Goal: Find specific fact: Find specific fact

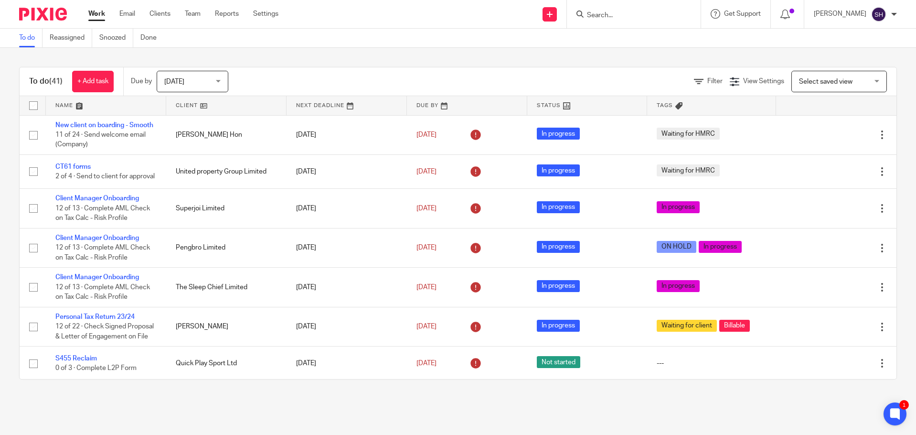
click at [649, 15] on input "Search" at bounding box center [629, 15] width 86 height 9
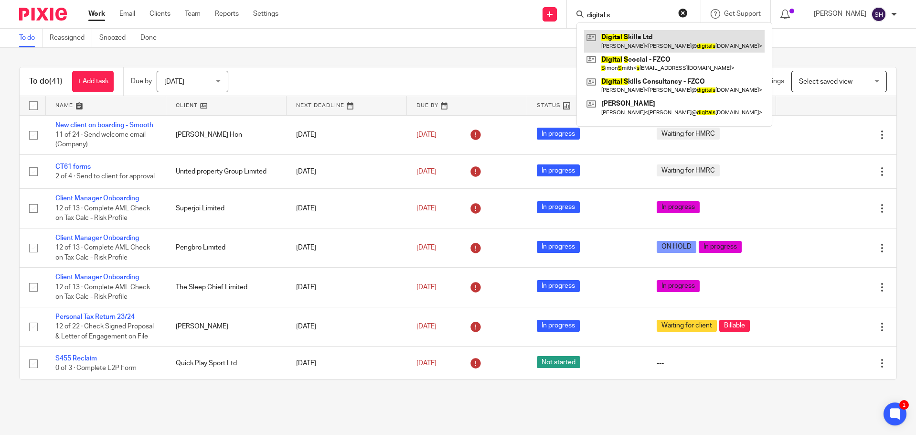
type input "digital s"
click at [639, 41] on link at bounding box center [674, 41] width 181 height 22
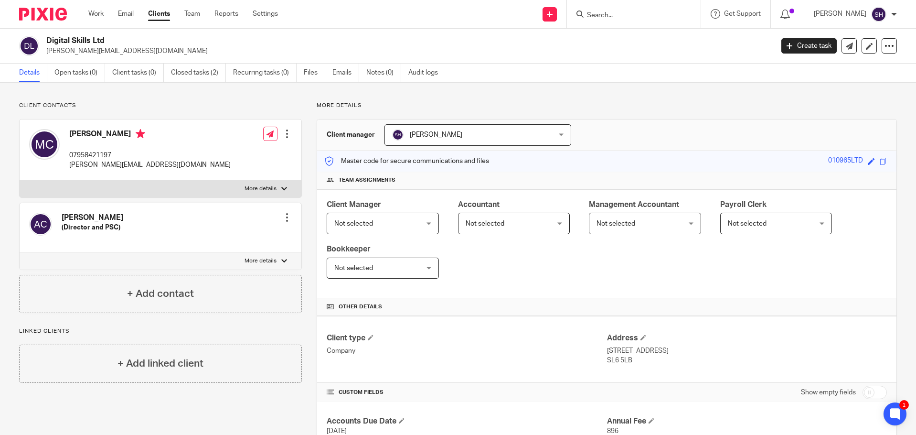
click at [651, 16] on input "Search" at bounding box center [629, 15] width 86 height 9
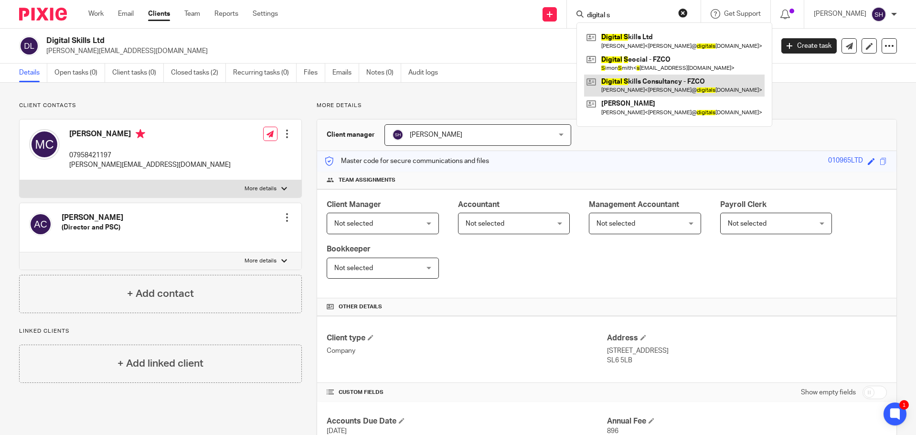
type input "digital s"
click at [643, 85] on link at bounding box center [674, 86] width 181 height 22
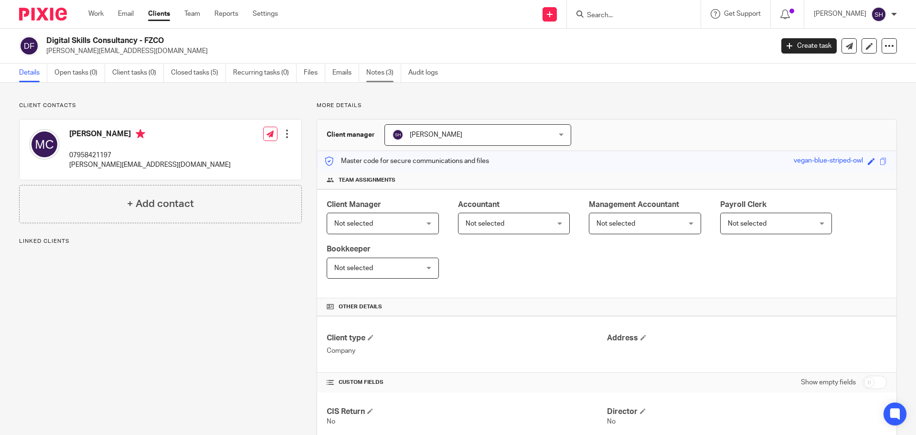
click at [374, 75] on link "Notes (3)" at bounding box center [383, 73] width 35 height 19
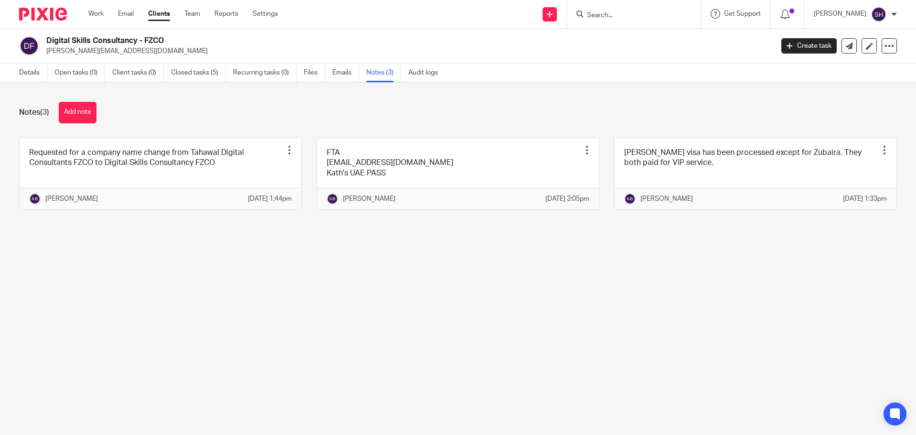
click at [96, 52] on p "mike@digitalskills.com" at bounding box center [406, 51] width 721 height 10
click at [96, 52] on p "[PERSON_NAME][EMAIL_ADDRESS][DOMAIN_NAME]" at bounding box center [406, 51] width 721 height 10
drag, startPoint x: 96, startPoint y: 52, endPoint x: 96, endPoint y: 57, distance: 5.3
click at [96, 52] on p "[PERSON_NAME][EMAIL_ADDRESS][DOMAIN_NAME]" at bounding box center [406, 51] width 721 height 10
copy main "mike@digitalskills.com Create task Update from Companies House Export data Merg…"
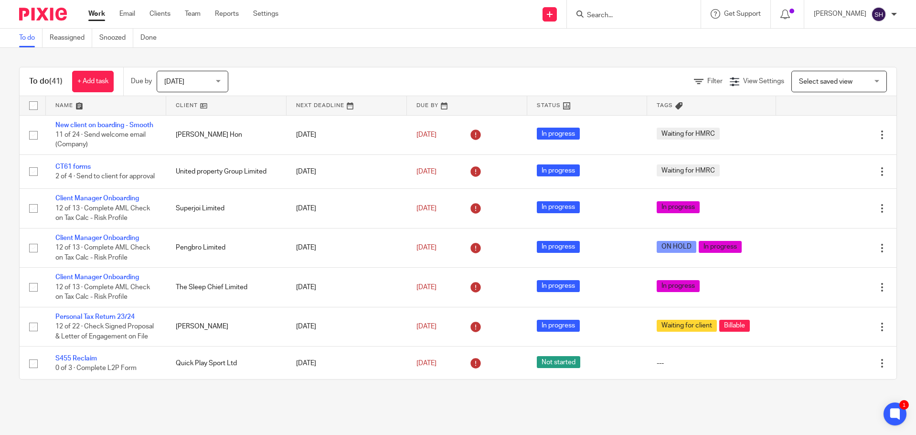
click at [639, 19] on input "Search" at bounding box center [629, 15] width 86 height 9
type input "pop up"
click at [635, 39] on link at bounding box center [664, 45] width 161 height 30
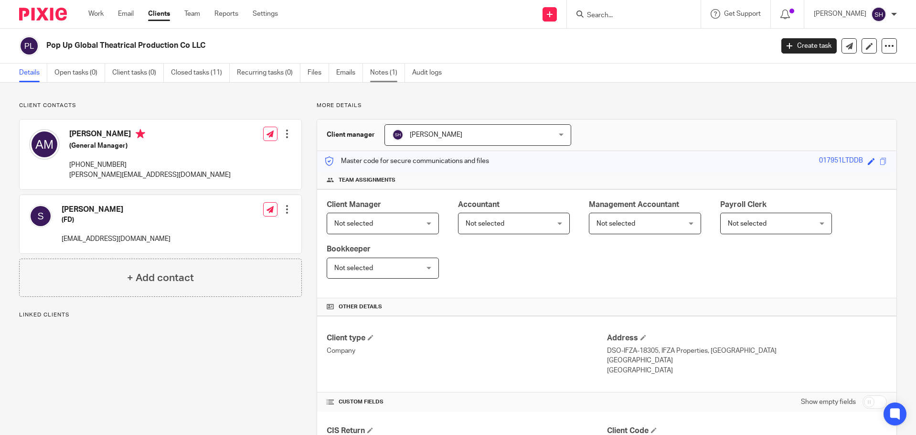
click at [394, 68] on link "Notes (1)" at bounding box center [387, 73] width 35 height 19
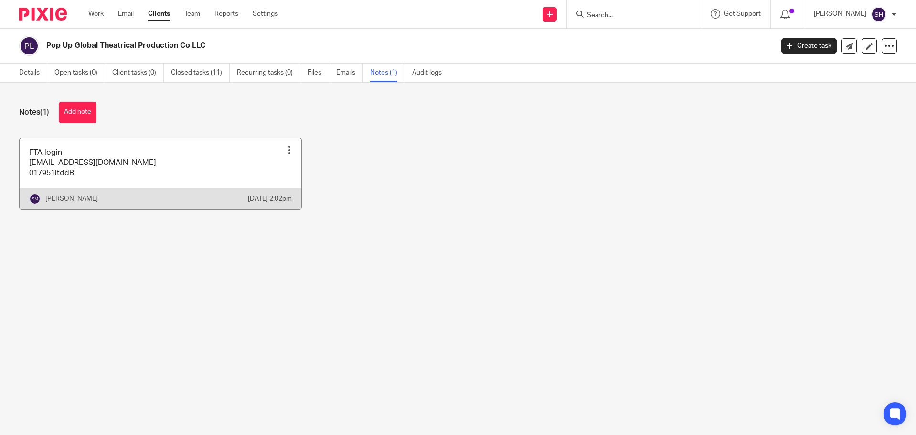
click at [66, 184] on link at bounding box center [161, 173] width 282 height 71
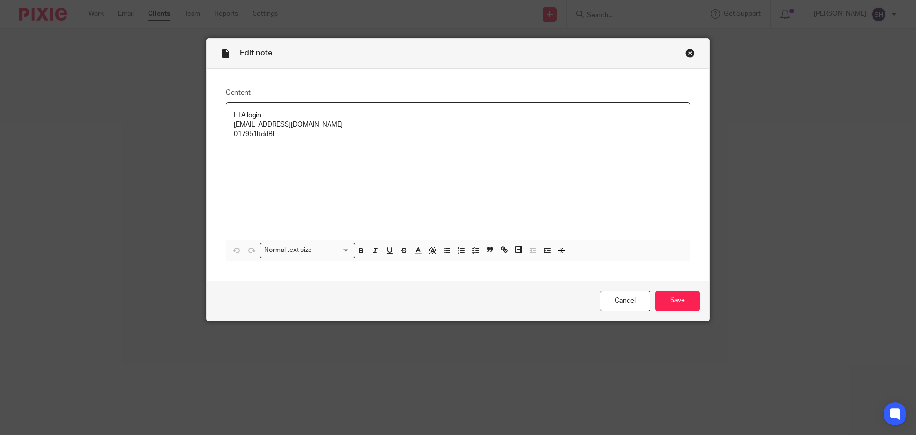
drag, startPoint x: 353, startPoint y: 127, endPoint x: 220, endPoint y: 127, distance: 132.8
click at [220, 127] on div "Content FTA login [EMAIL_ADDRESS][DOMAIN_NAME] 017951ltddB! Normal text size Lo…" at bounding box center [458, 175] width 503 height 212
copy p "[EMAIL_ADDRESS][DOMAIN_NAME]"
drag, startPoint x: 281, startPoint y: 138, endPoint x: 224, endPoint y: 136, distance: 56.4
click at [226, 136] on div "FTA login [EMAIL_ADDRESS][DOMAIN_NAME] 017951ltddB!" at bounding box center [458, 172] width 464 height 138
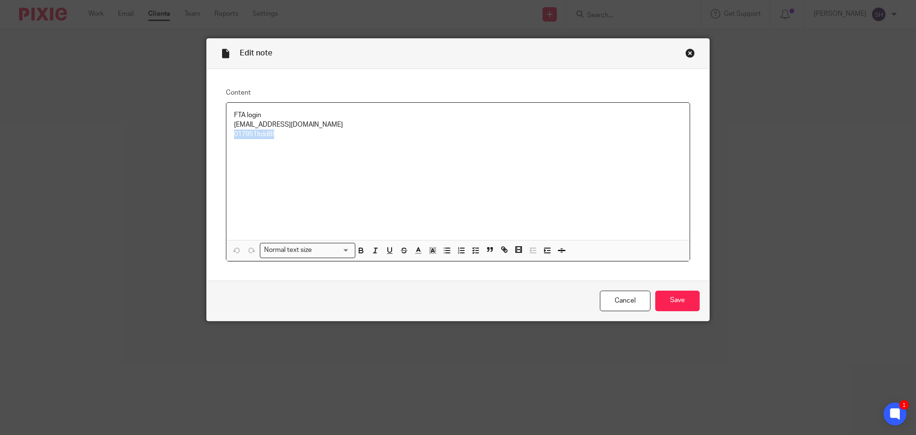
copy p "017951ltddB!"
